Goal: Information Seeking & Learning: Learn about a topic

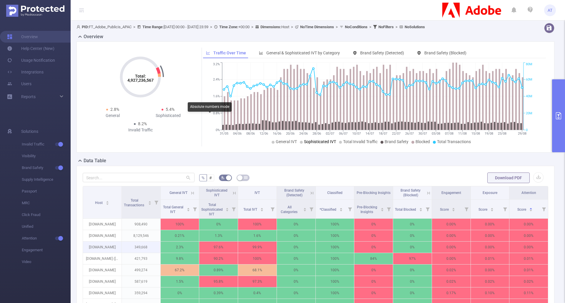
scroll to position [59, 0]
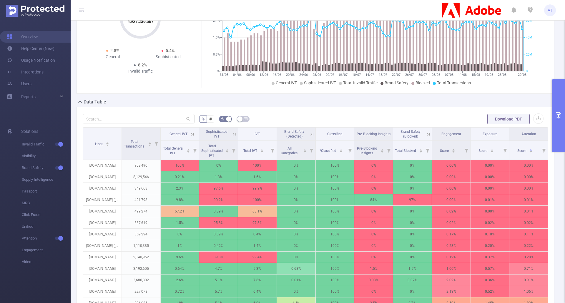
click at [426, 136] on icon at bounding box center [428, 134] width 5 height 5
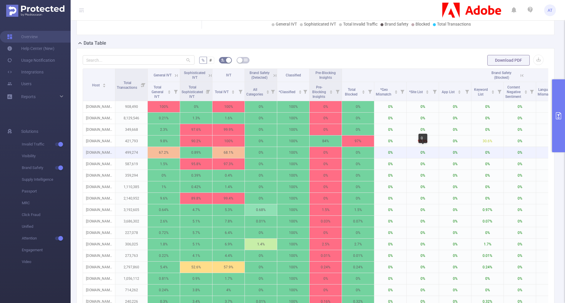
scroll to position [147, 0]
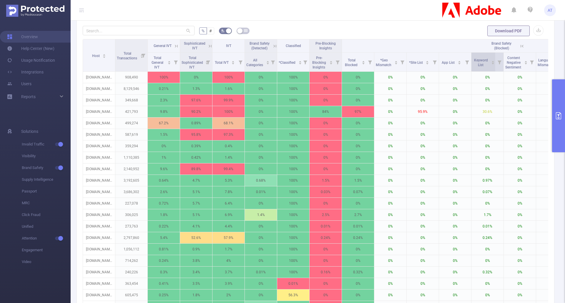
click at [484, 65] on span "Keyword List" at bounding box center [481, 62] width 14 height 9
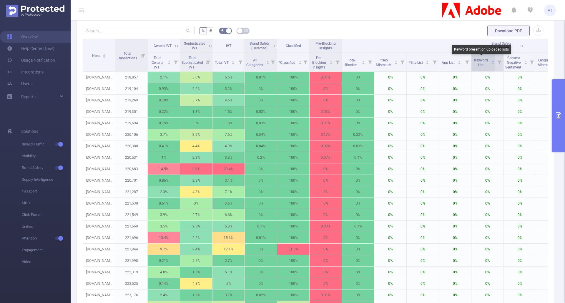
click at [484, 65] on span "Keyword List" at bounding box center [481, 62] width 14 height 9
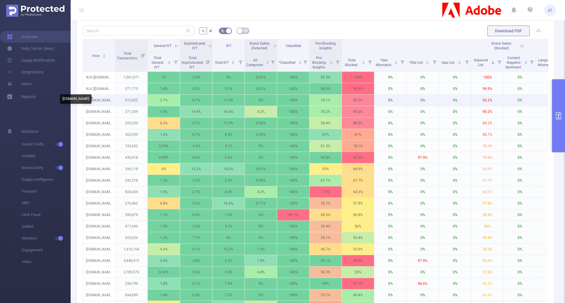
click at [100, 100] on p "[DOMAIN_NAME]" at bounding box center [99, 100] width 32 height 11
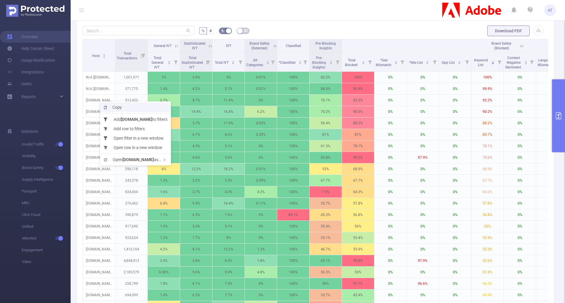
click at [106, 104] on li "Copy" at bounding box center [135, 107] width 71 height 9
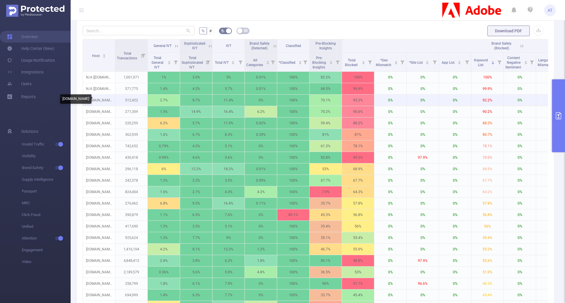
click at [104, 98] on p "[DOMAIN_NAME]" at bounding box center [99, 100] width 32 height 11
click at [103, 101] on p "[DOMAIN_NAME]" at bounding box center [99, 100] width 32 height 11
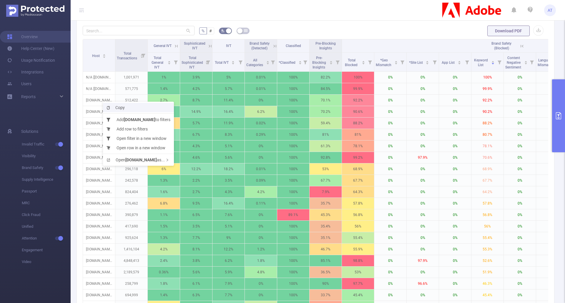
click at [114, 105] on span "Copy" at bounding box center [116, 107] width 18 height 5
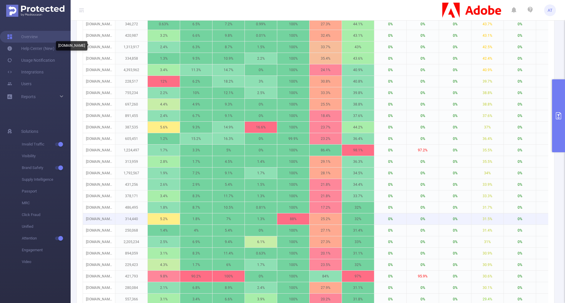
scroll to position [559, 0]
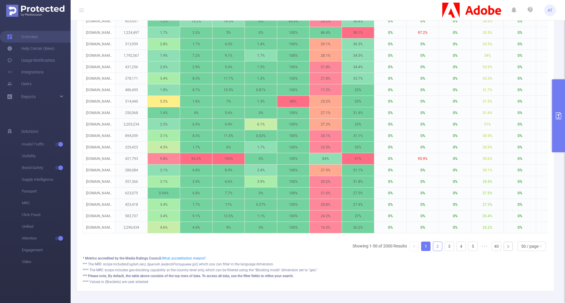
click at [435, 251] on link "2" at bounding box center [437, 246] width 9 height 9
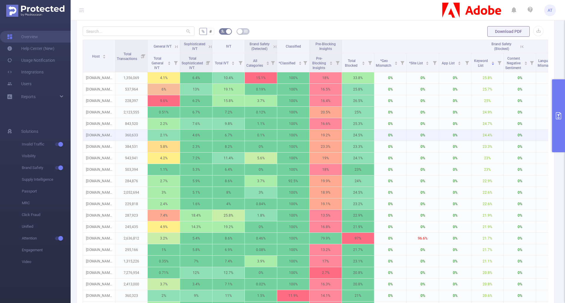
scroll to position [147, 0]
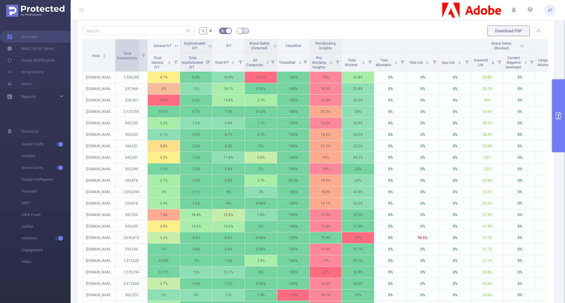
click at [133, 61] on div "Total Transactions" at bounding box center [130, 55] width 27 height 11
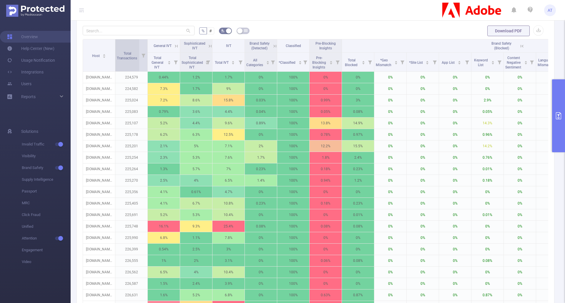
click at [133, 61] on div "Total Transactions" at bounding box center [130, 55] width 27 height 11
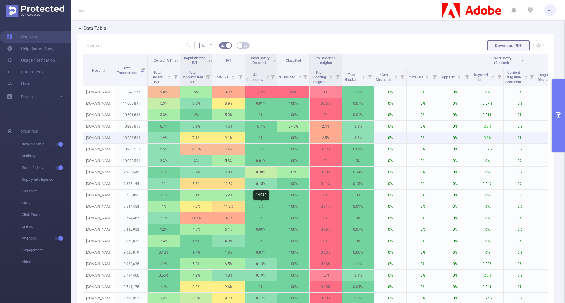
scroll to position [59, 0]
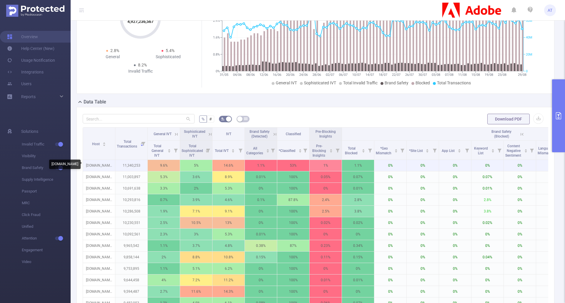
click at [108, 166] on p "[DOMAIN_NAME]" at bounding box center [99, 165] width 32 height 11
click at [275, 135] on icon at bounding box center [274, 134] width 5 height 5
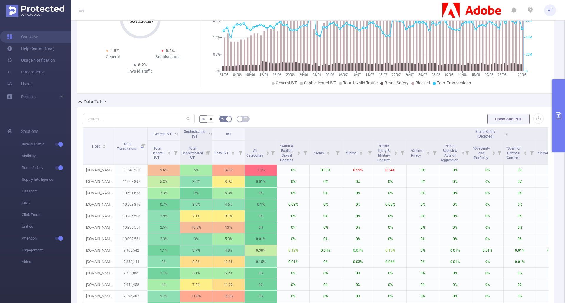
click at [506, 137] on icon at bounding box center [506, 134] width 5 height 5
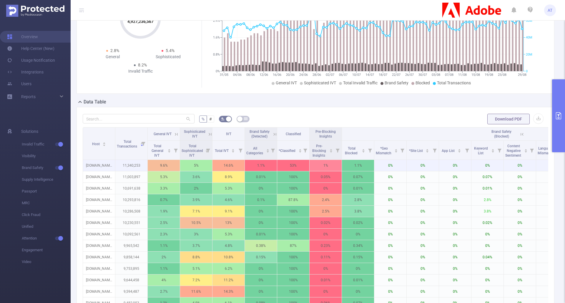
click at [100, 167] on p "[DOMAIN_NAME]" at bounding box center [99, 165] width 32 height 11
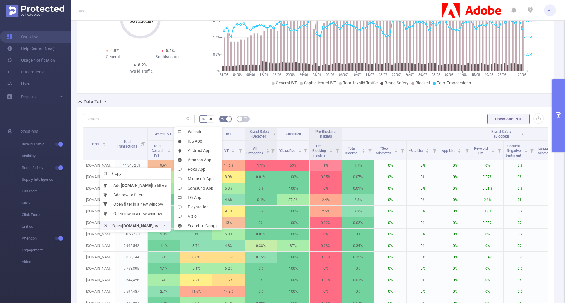
click at [140, 226] on b "[DOMAIN_NAME]" at bounding box center [137, 226] width 31 height 5
click at [194, 133] on li "Website" at bounding box center [198, 131] width 48 height 9
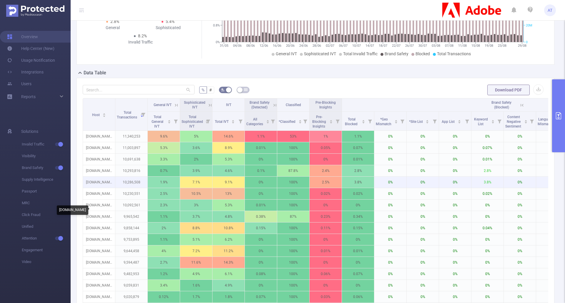
scroll to position [88, 0]
click at [227, 108] on th "IVT" at bounding box center [228, 104] width 32 height 13
click at [227, 107] on th "IVT" at bounding box center [228, 104] width 32 height 13
click at [228, 105] on span "IVT" at bounding box center [228, 105] width 5 height 4
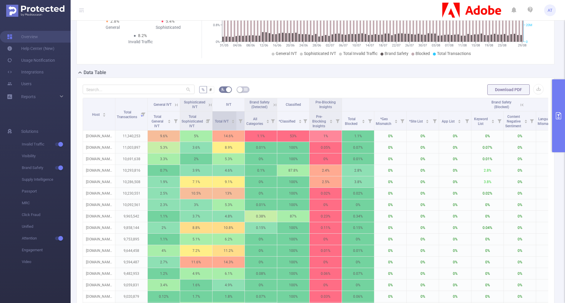
click at [227, 120] on span "Total IVT" at bounding box center [222, 121] width 15 height 4
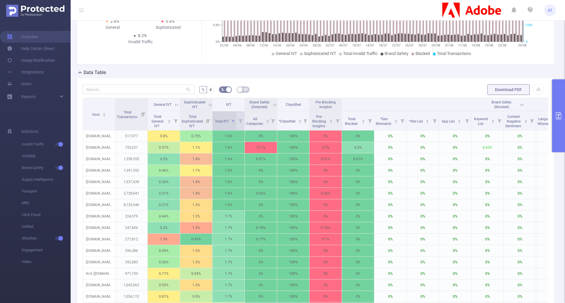
click at [227, 120] on span "Total IVT" at bounding box center [222, 121] width 15 height 4
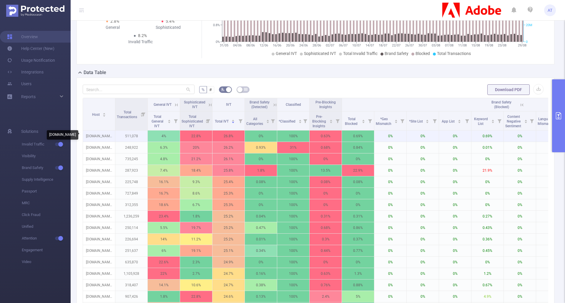
click at [105, 137] on p "[DOMAIN_NAME]" at bounding box center [99, 136] width 32 height 11
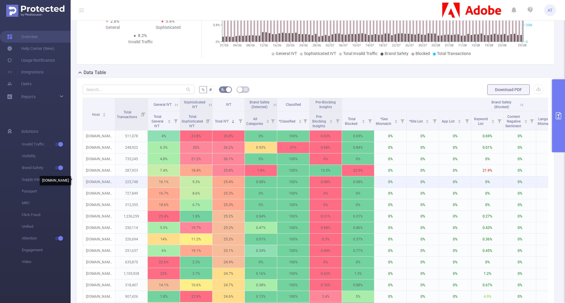
click at [104, 183] on p "[DOMAIN_NAME]" at bounding box center [99, 182] width 32 height 11
